Goal: Answer question/provide support

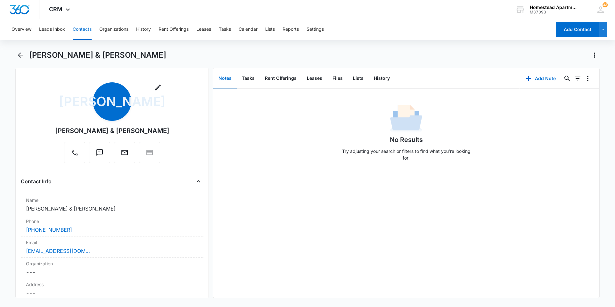
scroll to position [1282, 0]
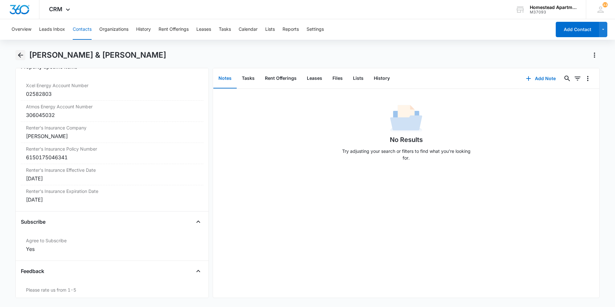
click at [25, 54] on button "Back" at bounding box center [20, 55] width 10 height 10
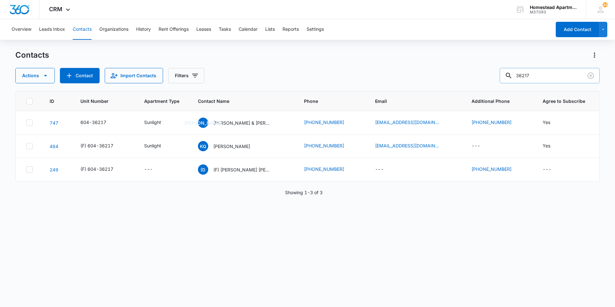
click at [535, 74] on input "36217" at bounding box center [550, 75] width 100 height 15
type input "35553"
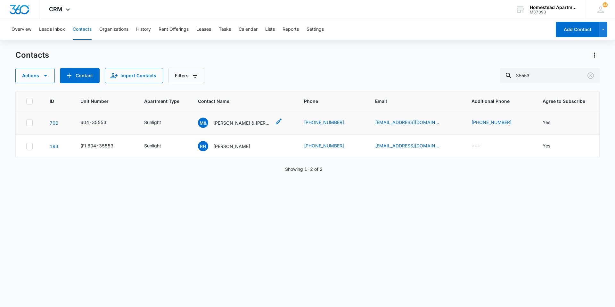
click at [247, 123] on p "[PERSON_NAME] & [PERSON_NAME]" at bounding box center [242, 123] width 58 height 7
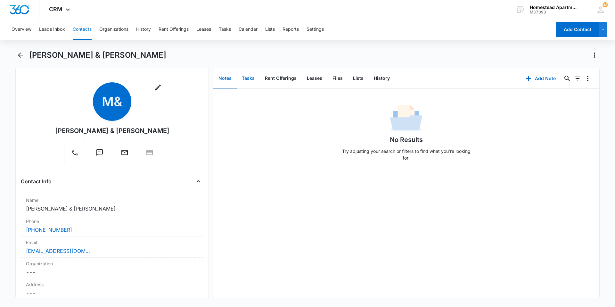
click at [254, 78] on button "Tasks" at bounding box center [248, 79] width 23 height 20
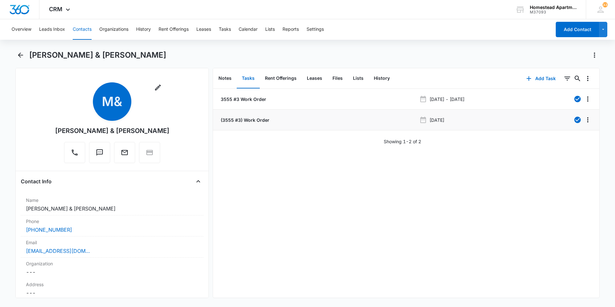
click at [239, 120] on p "(3555 #3) Work Order" at bounding box center [245, 120] width 50 height 7
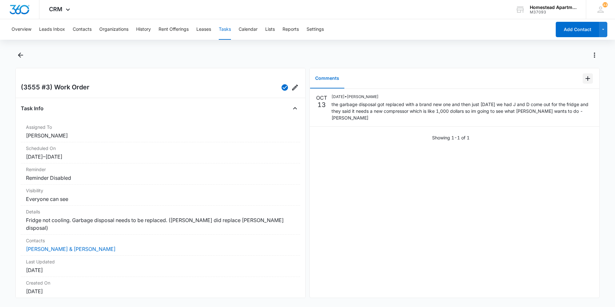
click at [584, 79] on icon "Add Comment" at bounding box center [588, 79] width 8 height 8
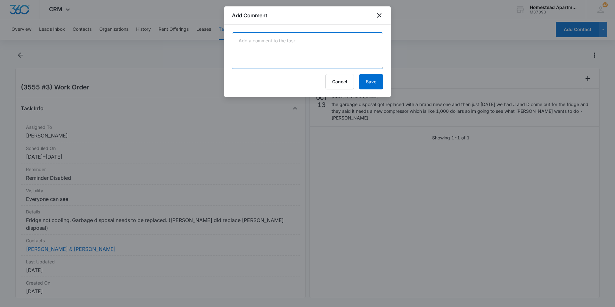
click at [250, 42] on textarea at bounding box center [307, 50] width 151 height 37
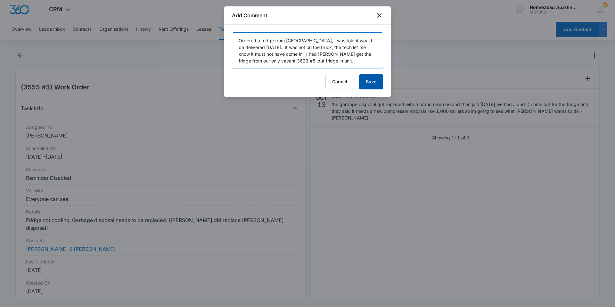
type textarea "Ordered a fridge from [GEOGRAPHIC_DATA], I was told it would be delivered [DATE…"
click at [377, 83] on button "Save" at bounding box center [371, 81] width 24 height 15
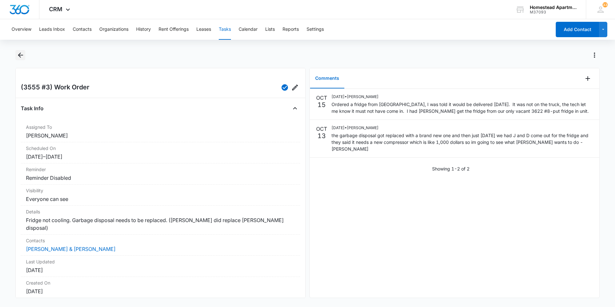
click at [18, 50] on button "Back" at bounding box center [20, 55] width 10 height 10
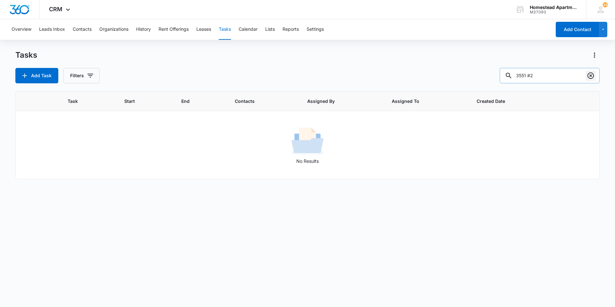
click at [589, 73] on icon "Clear" at bounding box center [591, 75] width 6 height 6
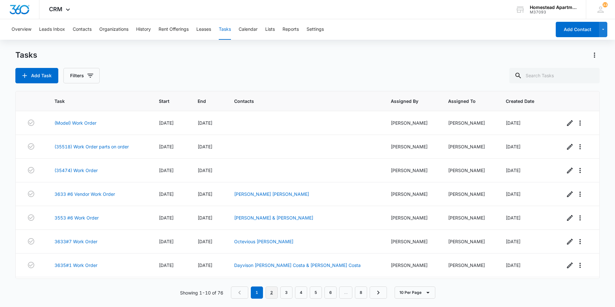
click at [271, 295] on link "2" at bounding box center [272, 292] width 12 height 12
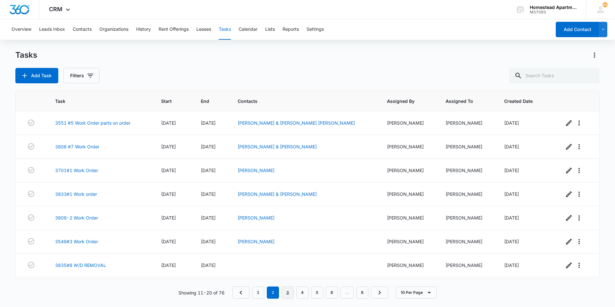
click at [292, 293] on link "3" at bounding box center [288, 292] width 12 height 12
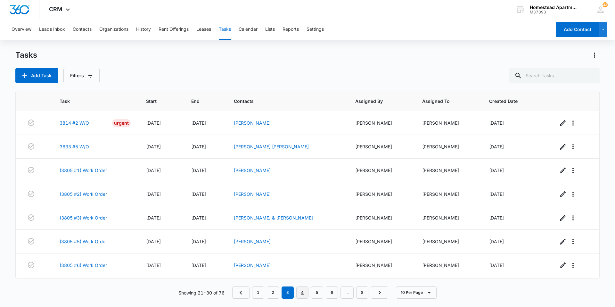
click at [303, 294] on link "4" at bounding box center [302, 292] width 12 height 12
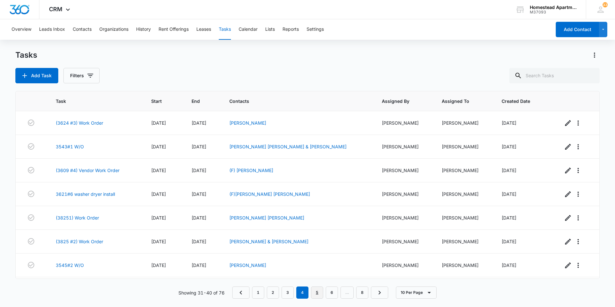
click at [318, 293] on link "5" at bounding box center [317, 292] width 12 height 12
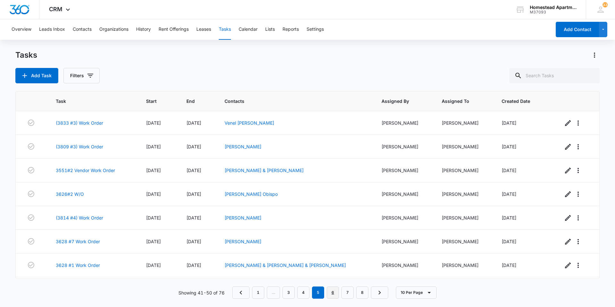
click at [329, 293] on link "6" at bounding box center [333, 292] width 12 height 12
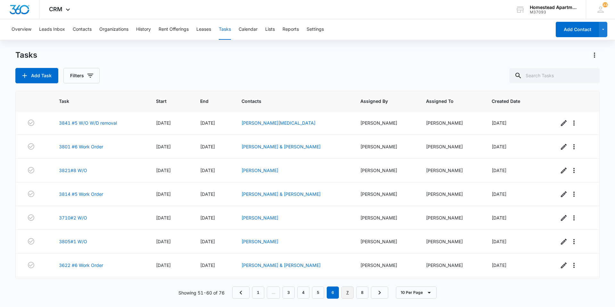
click at [345, 292] on link "7" at bounding box center [348, 292] width 12 height 12
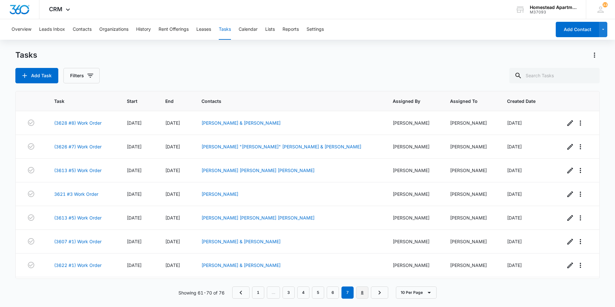
click at [362, 294] on link "8" at bounding box center [362, 292] width 12 height 12
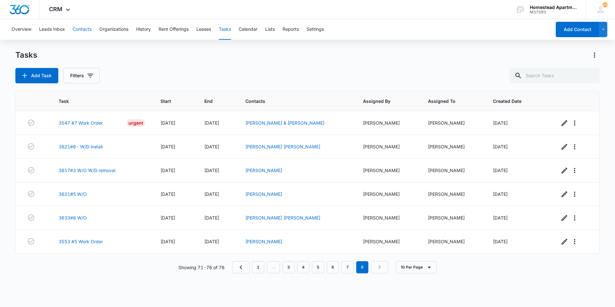
click at [88, 28] on button "Contacts" at bounding box center [82, 29] width 19 height 21
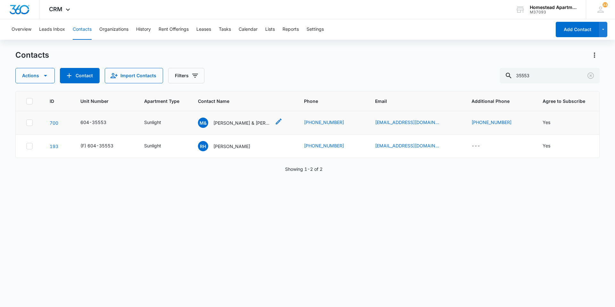
click at [259, 121] on p "[PERSON_NAME] & [PERSON_NAME]" at bounding box center [242, 123] width 58 height 7
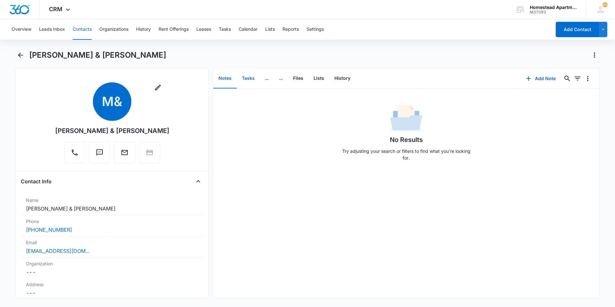
click at [250, 78] on button "Tasks" at bounding box center [248, 79] width 23 height 20
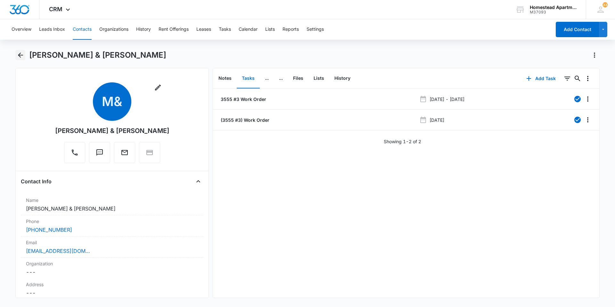
click at [20, 53] on icon "Back" at bounding box center [21, 55] width 8 height 8
